Goal: Information Seeking & Learning: Learn about a topic

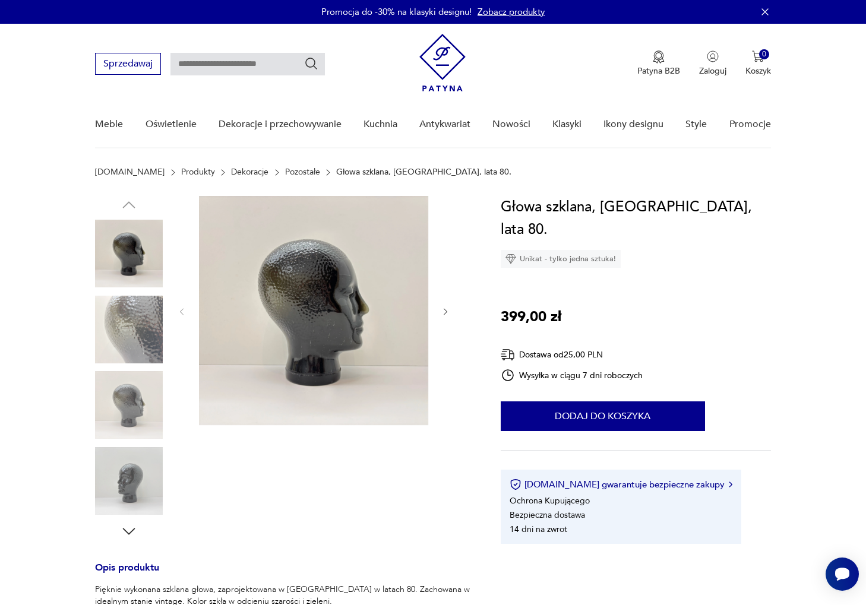
scroll to position [2, 0]
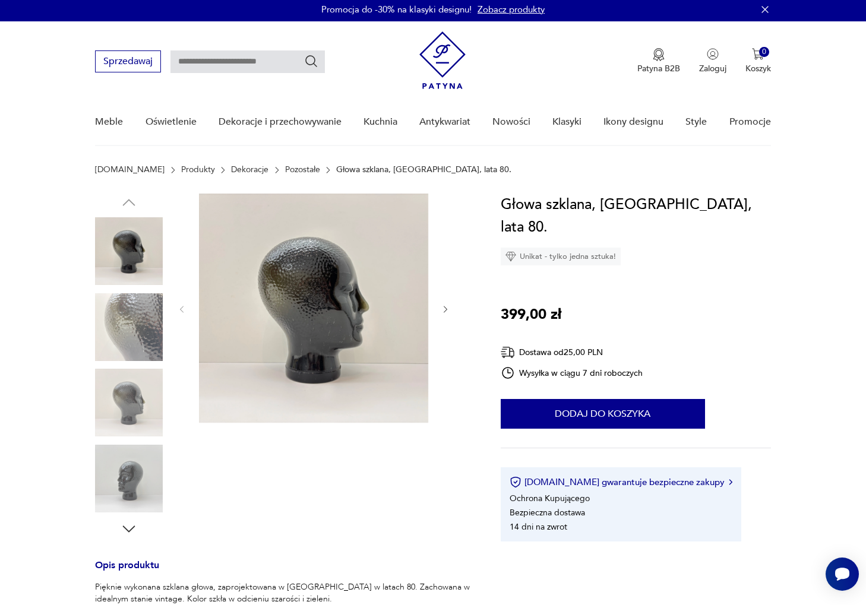
click at [435, 311] on div at bounding box center [313, 310] width 273 height 232
click at [442, 307] on icon "button" at bounding box center [446, 310] width 10 height 10
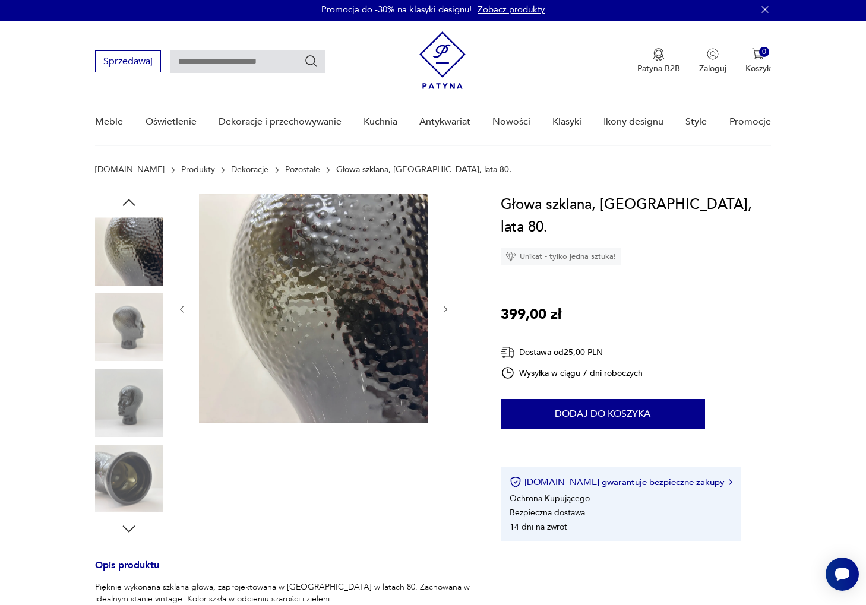
click at [442, 307] on icon "button" at bounding box center [446, 310] width 10 height 10
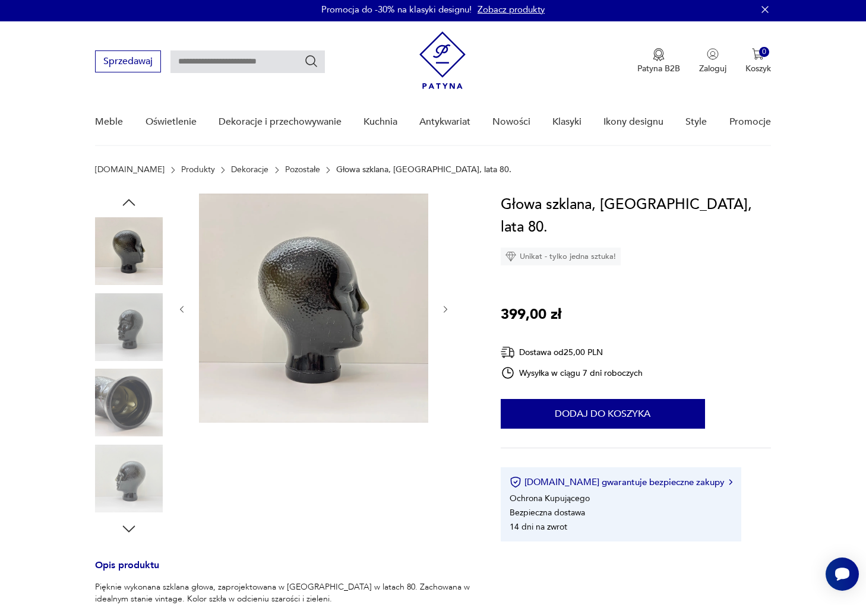
click at [442, 307] on icon "button" at bounding box center [446, 310] width 10 height 10
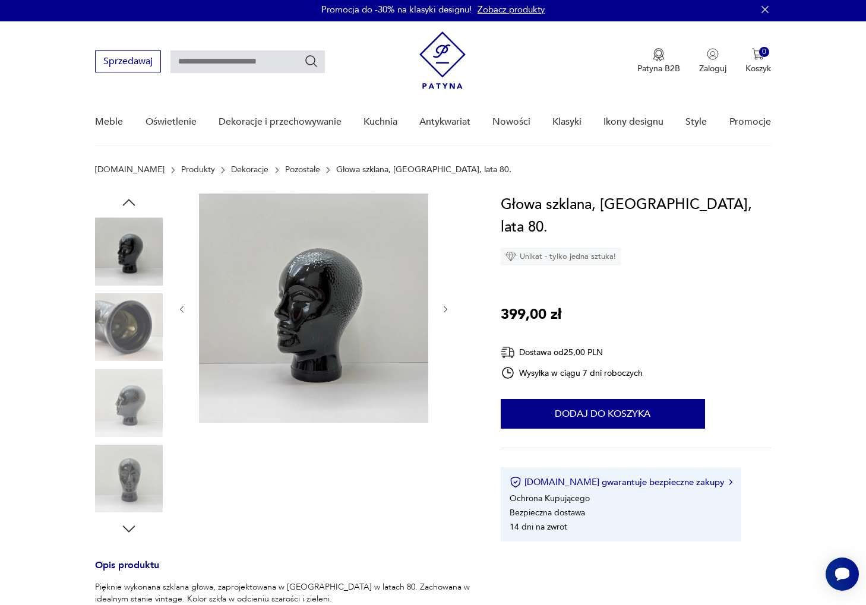
click at [442, 307] on icon "button" at bounding box center [446, 310] width 10 height 10
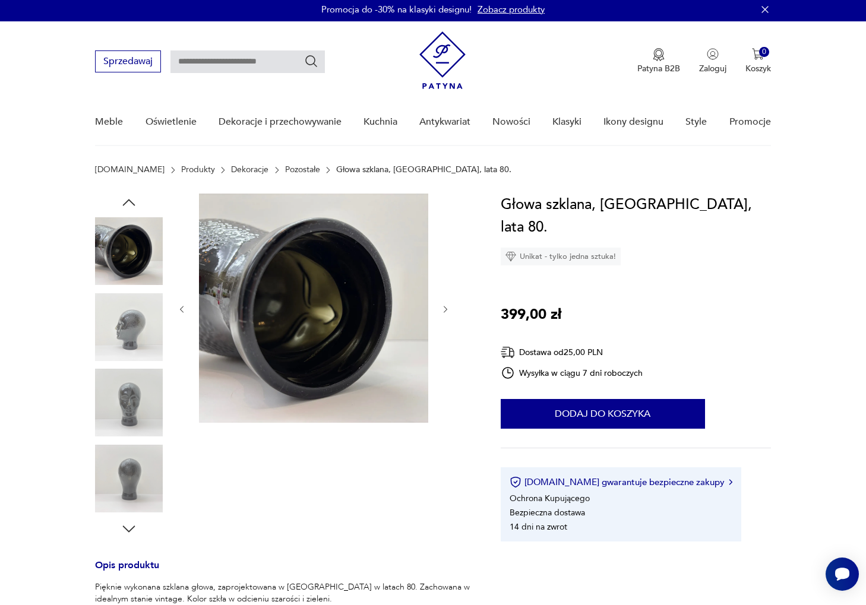
click at [444, 307] on icon "button" at bounding box center [446, 310] width 10 height 10
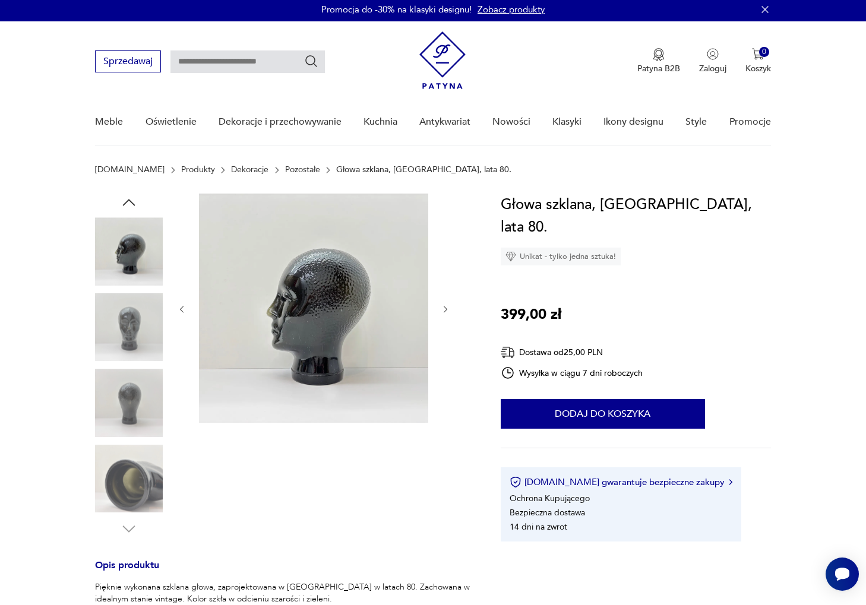
click at [444, 307] on icon "button" at bounding box center [446, 310] width 10 height 10
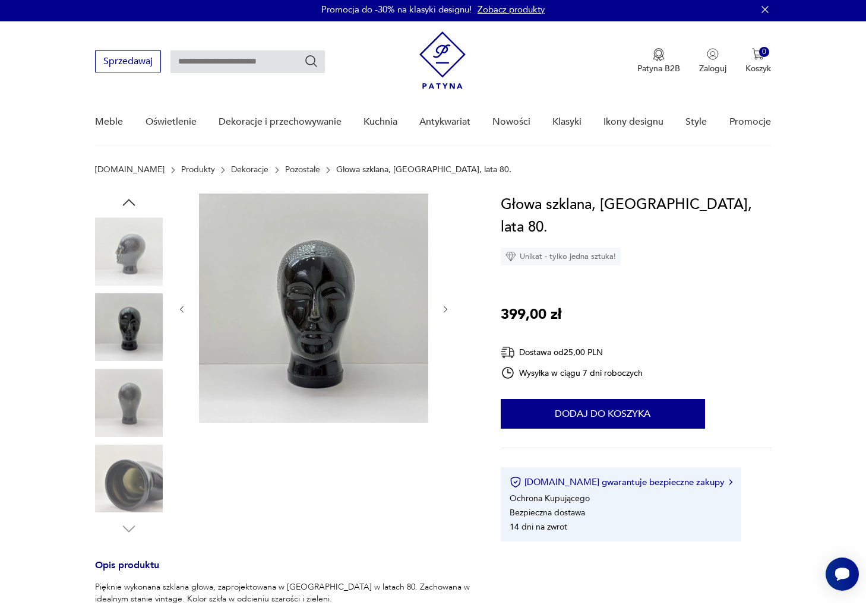
click at [444, 307] on icon "button" at bounding box center [446, 310] width 10 height 10
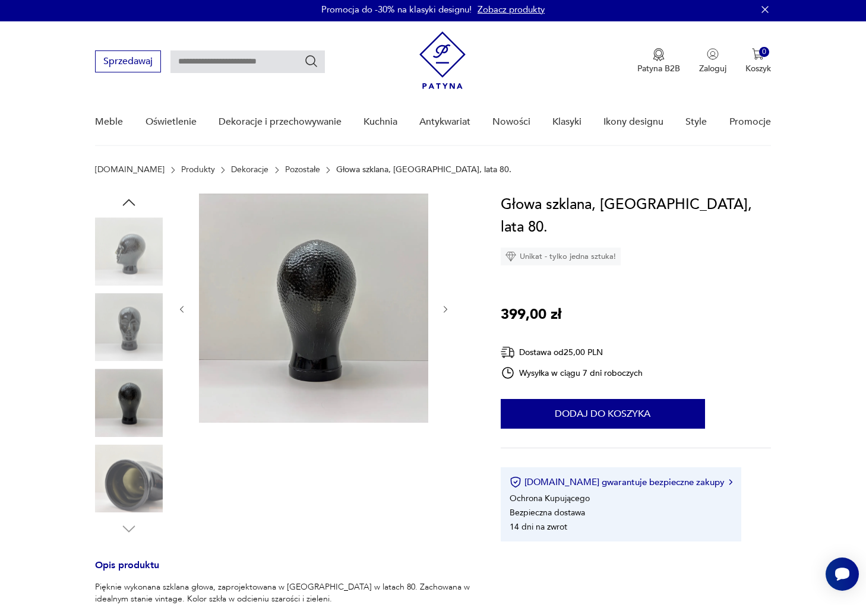
click at [444, 307] on icon "button" at bounding box center [446, 310] width 10 height 10
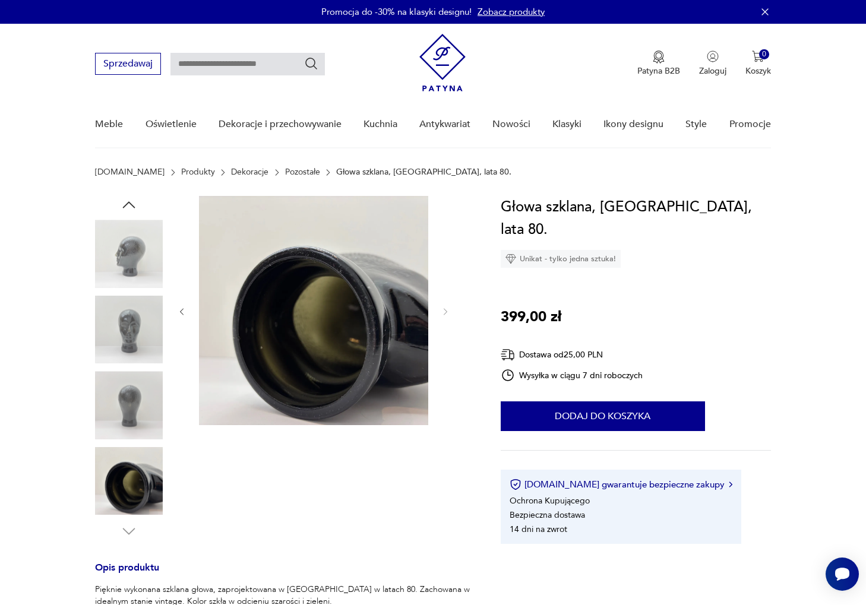
scroll to position [138, 0]
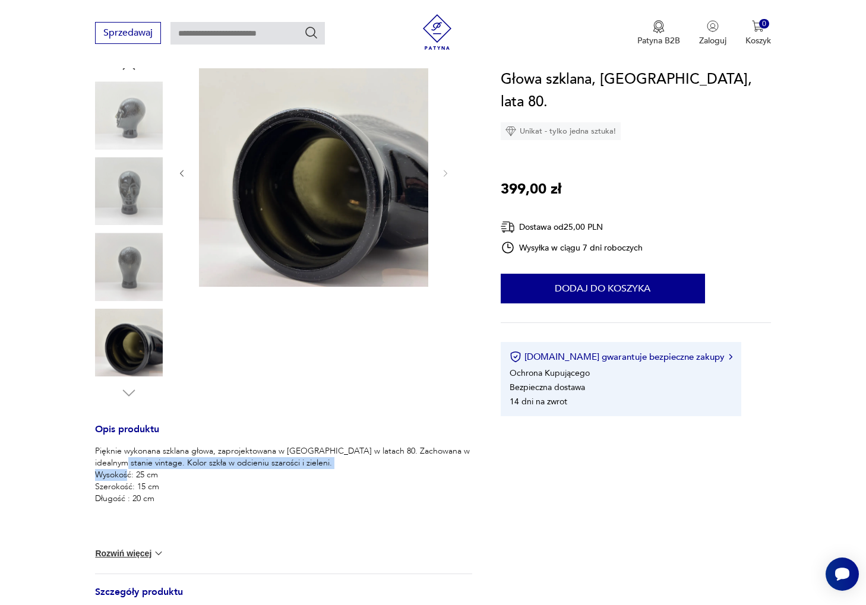
drag, startPoint x: 119, startPoint y: 463, endPoint x: 278, endPoint y: 470, distance: 158.7
click at [278, 470] on p "Pięknie wykonana szklana głowa, zaprojektowana w Niemczech w latach 80. Zachowa…" at bounding box center [283, 475] width 377 height 59
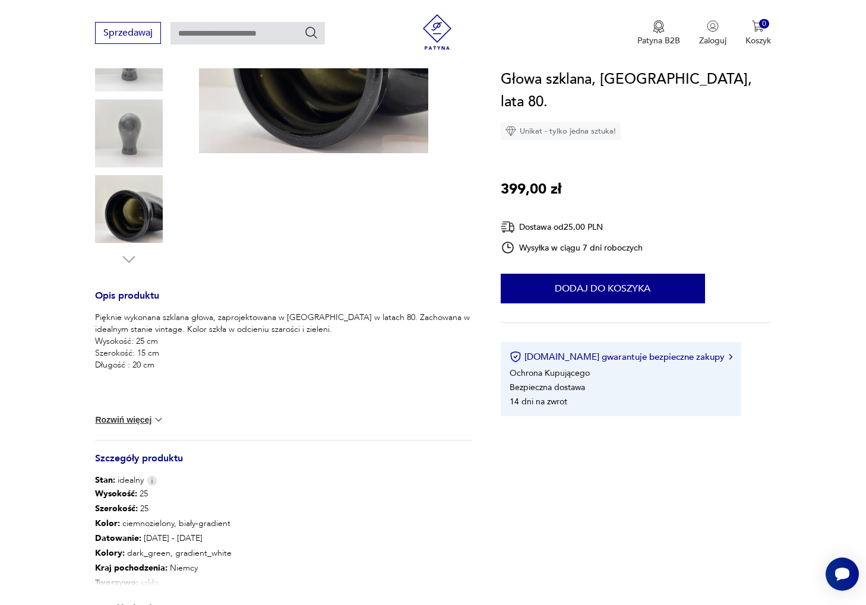
scroll to position [297, 0]
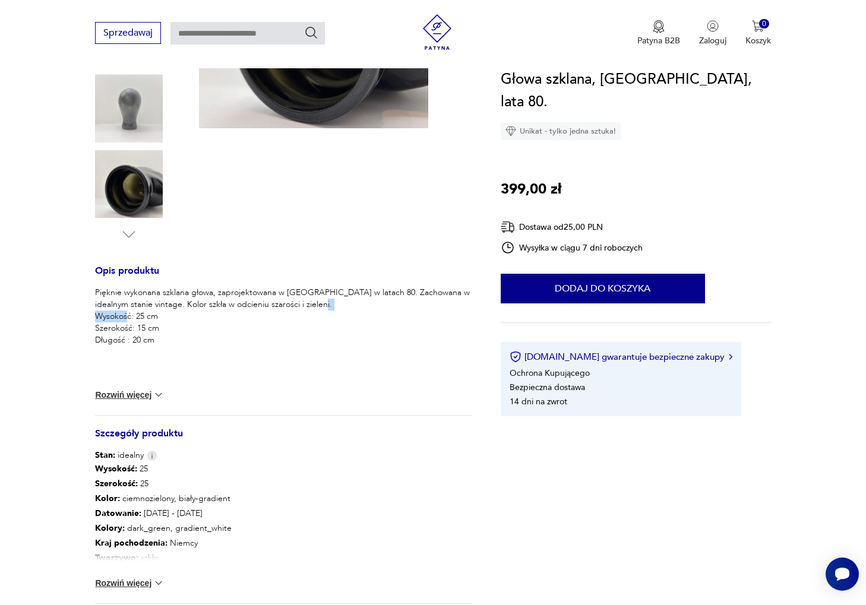
drag, startPoint x: 121, startPoint y: 314, endPoint x: 170, endPoint y: 320, distance: 50.3
click at [170, 320] on p "Pięknie wykonana szklana głowa, zaprojektowana w Niemczech w latach 80. Zachowa…" at bounding box center [283, 316] width 377 height 59
click at [171, 320] on p "Pięknie wykonana szklana głowa, zaprojektowana w Niemczech w latach 80. Zachowa…" at bounding box center [283, 316] width 377 height 59
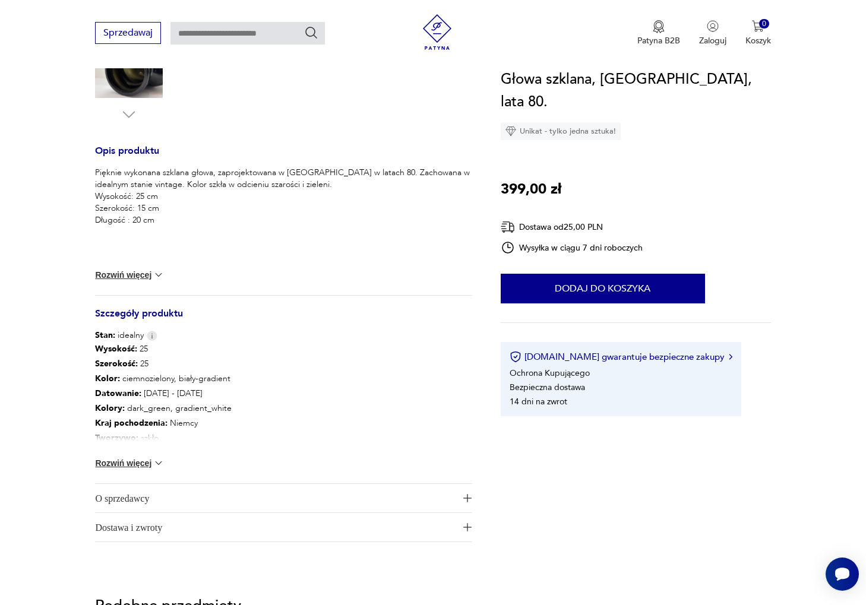
scroll to position [0, 0]
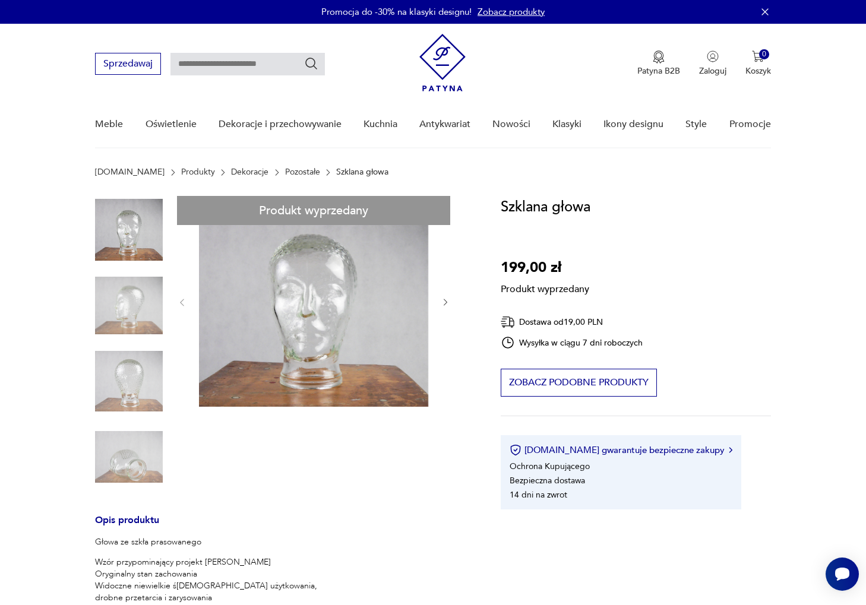
click at [456, 302] on div "Produkt wyprzedany Opis produktu Głowa ze szkła prasowanego Wzór przypominający…" at bounding box center [283, 527] width 377 height 662
click at [451, 299] on div "Produkt wyprzedany Opis produktu Głowa ze szkła prasowanego Wzór przypominający…" at bounding box center [283, 527] width 377 height 662
click at [447, 298] on div "Produkt wyprzedany Opis produktu Głowa ze szkła prasowanego Wzór przypominający…" at bounding box center [283, 527] width 377 height 662
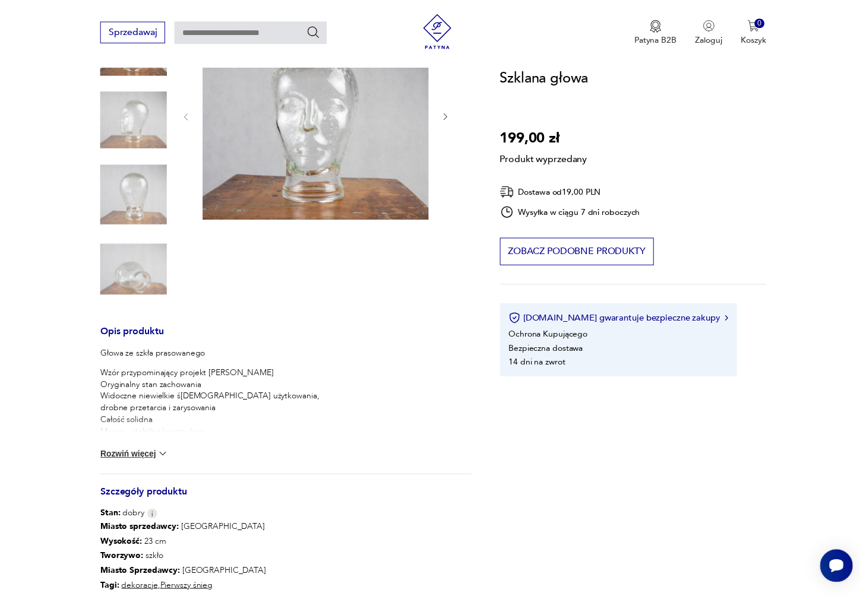
scroll to position [32, 0]
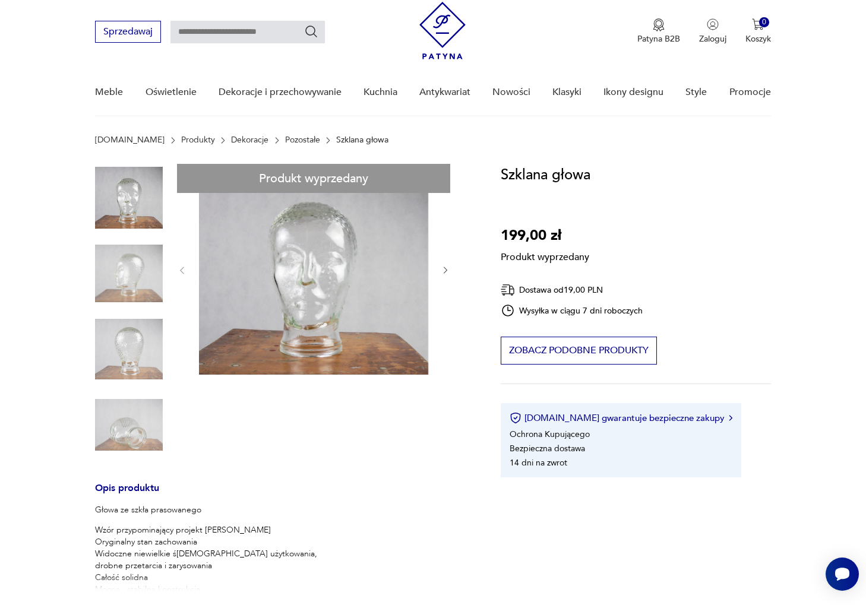
click at [149, 267] on div "Produkt wyprzedany Opis produktu Głowa ze szkła prasowanego Wzór przypominający…" at bounding box center [283, 495] width 377 height 662
click at [135, 290] on div "Produkt wyprzedany Opis produktu Głowa ze szkła prasowanego Wzór przypominający…" at bounding box center [283, 495] width 377 height 662
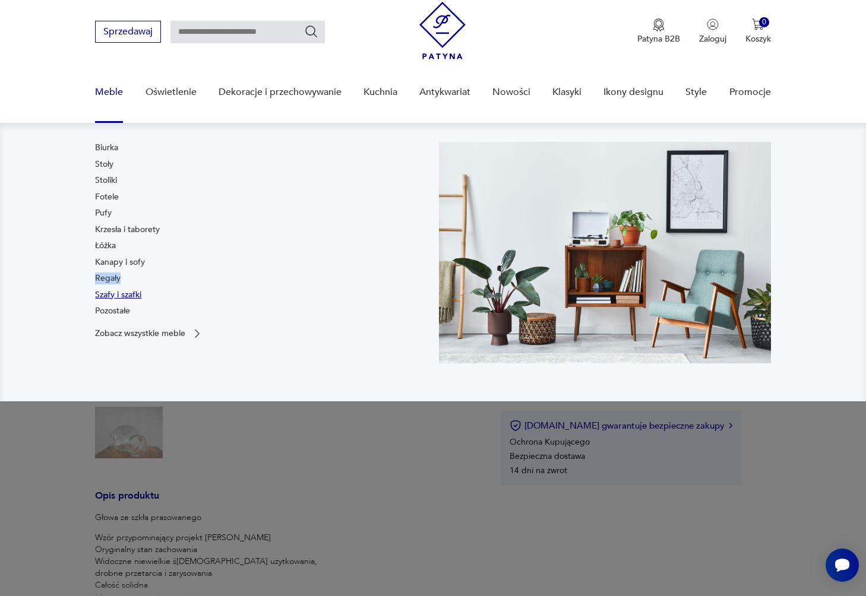
click at [116, 294] on link "Szafy i szafki" at bounding box center [118, 295] width 46 height 12
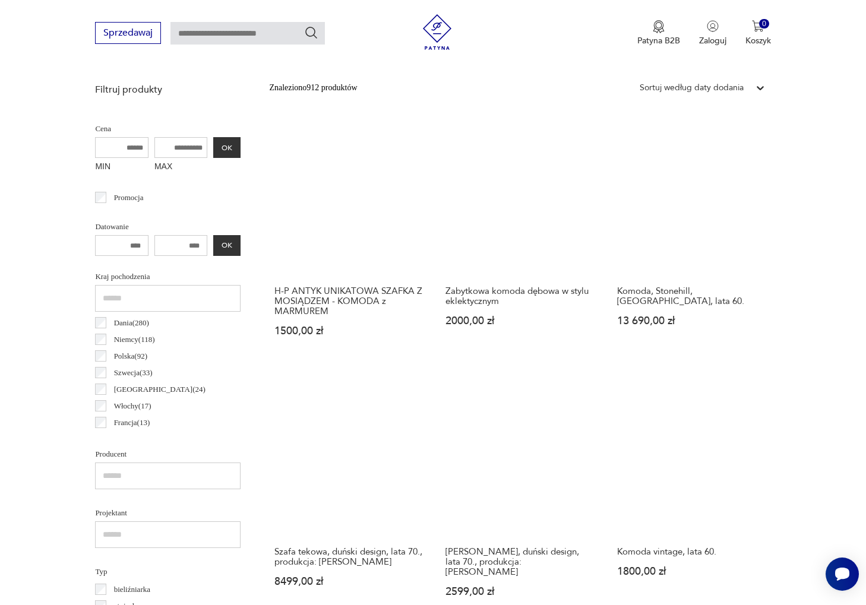
scroll to position [505, 0]
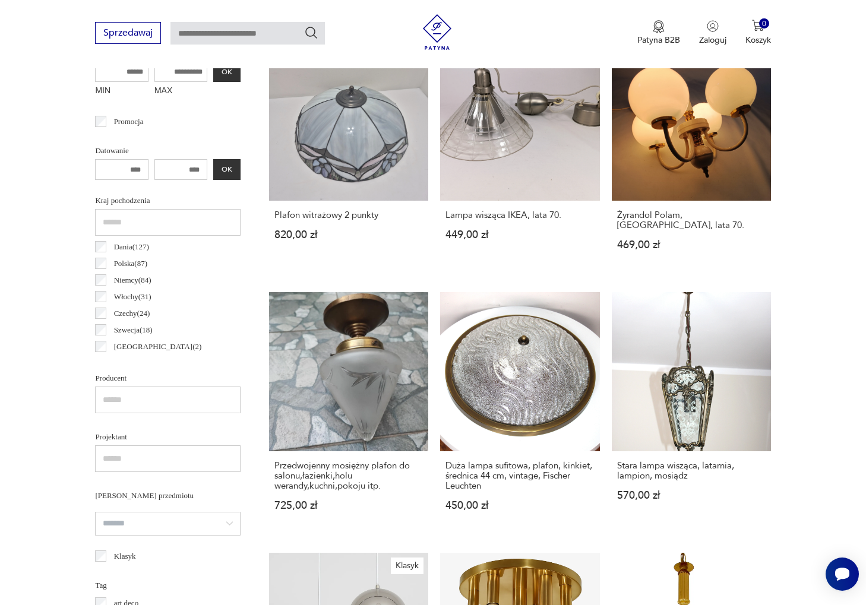
scroll to position [975, 0]
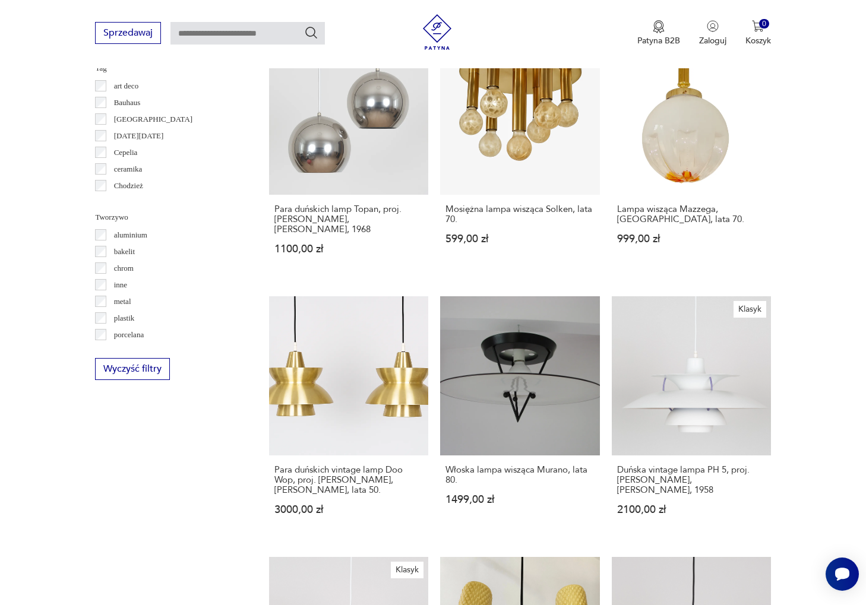
click at [808, 1] on div "Sprzedawaj Patyna B2B Zaloguj 0 Koszyk Twój koszyk ( 0 ) Brak produktów w koszy…" at bounding box center [433, 34] width 866 height 68
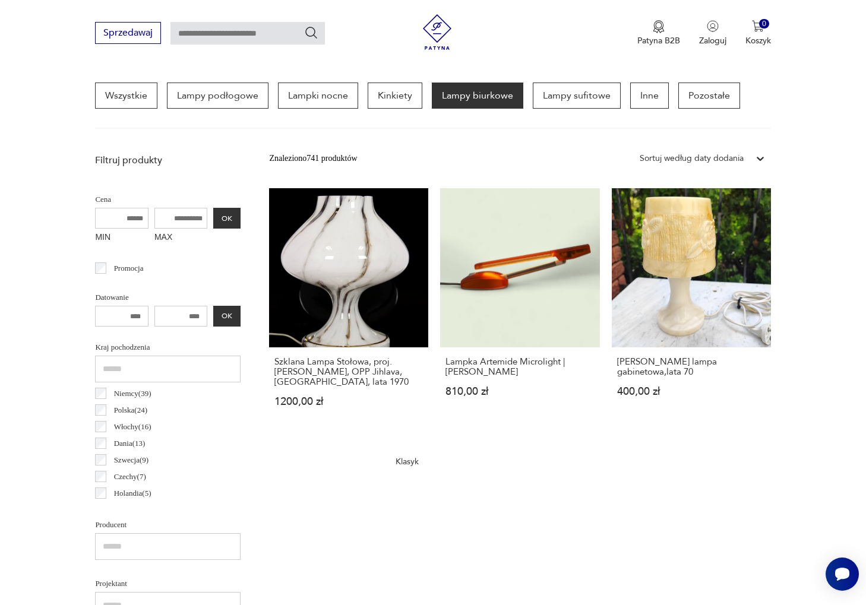
scroll to position [328, 0]
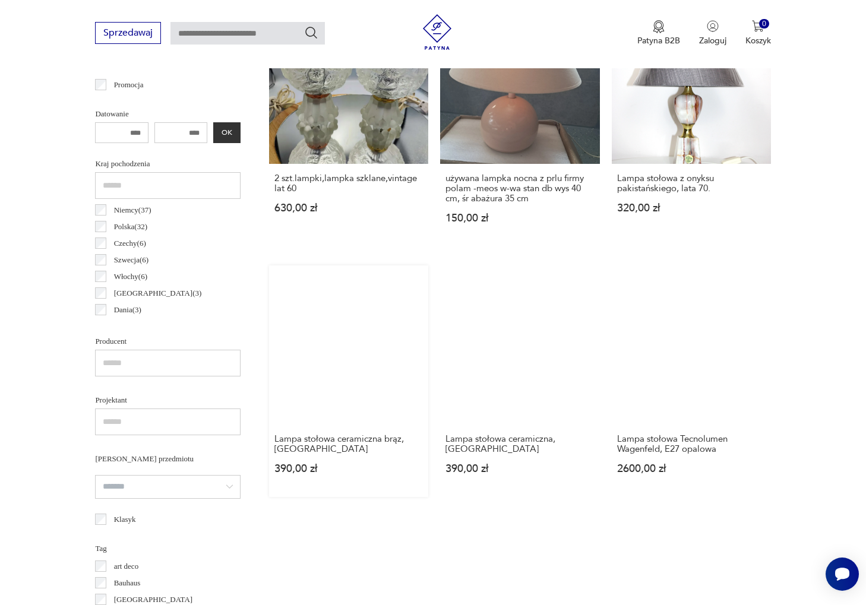
scroll to position [469, 0]
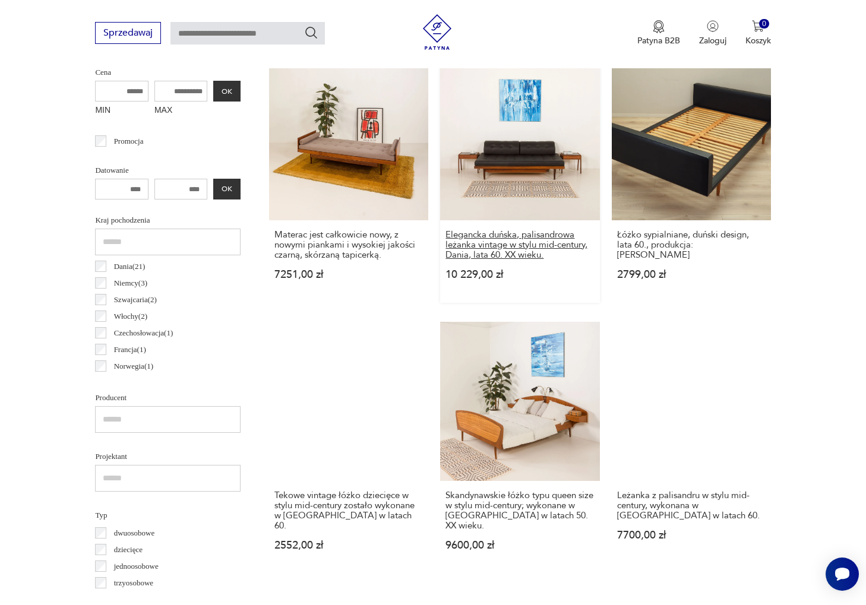
scroll to position [595, 0]
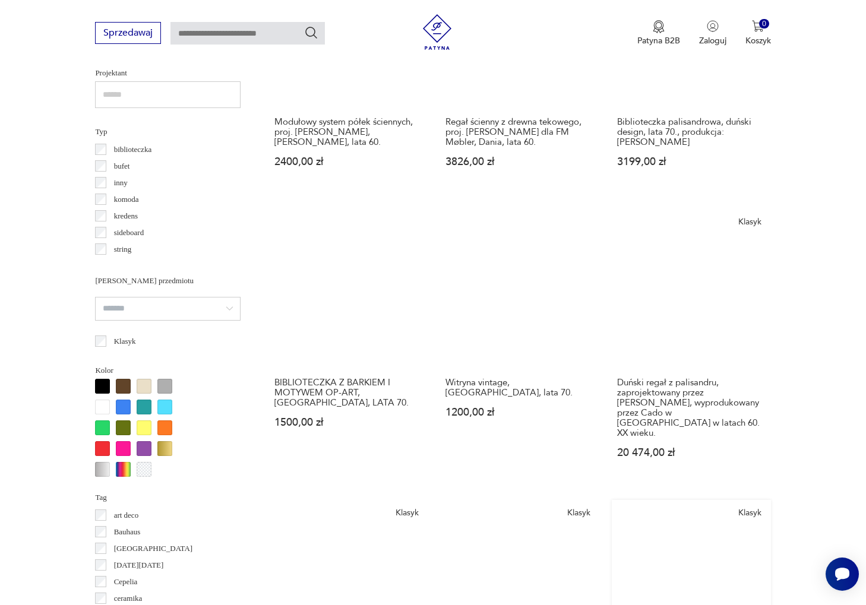
scroll to position [1144, 0]
